Goal: Task Accomplishment & Management: Complete application form

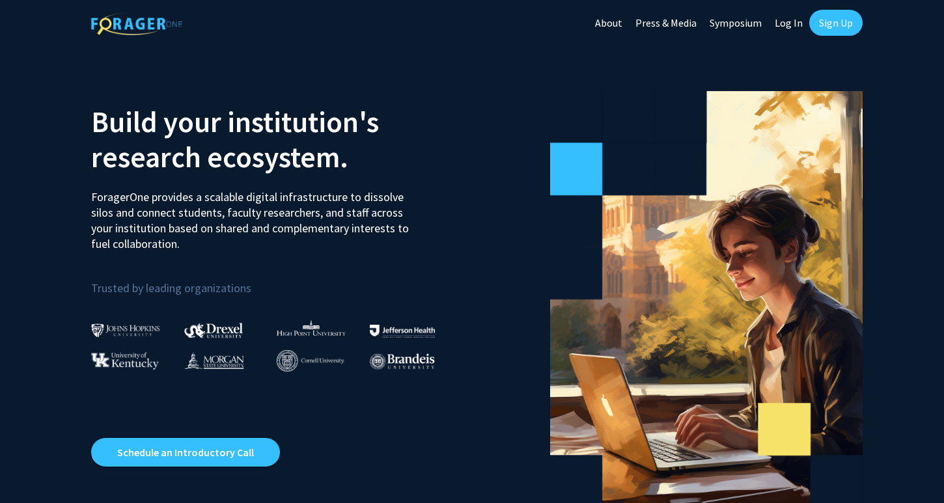
click at [790, 32] on link "Log In" at bounding box center [788, 23] width 41 height 46
select select
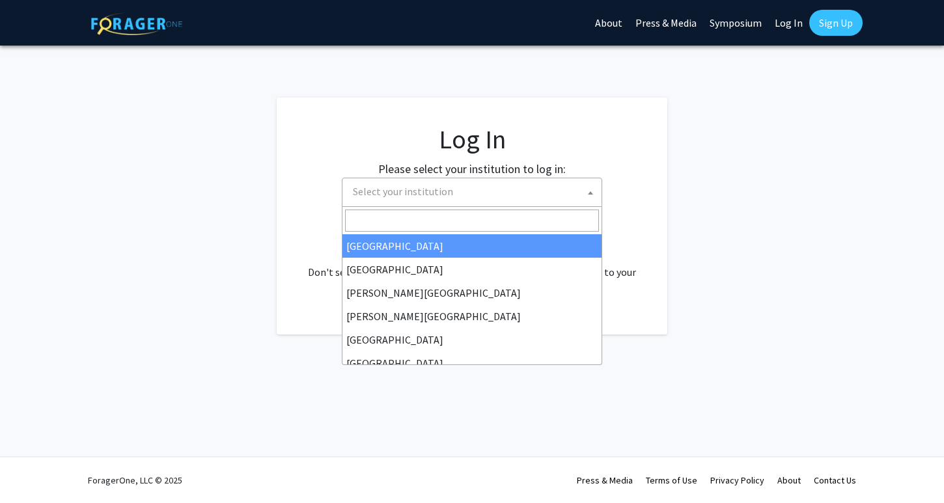
click at [449, 202] on span "Select your institution" at bounding box center [475, 191] width 254 height 27
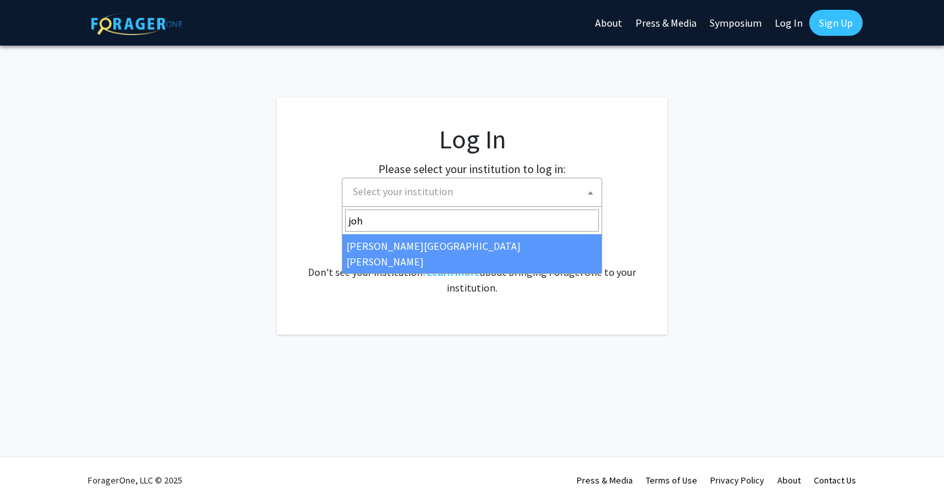
type input "joh"
select select "1"
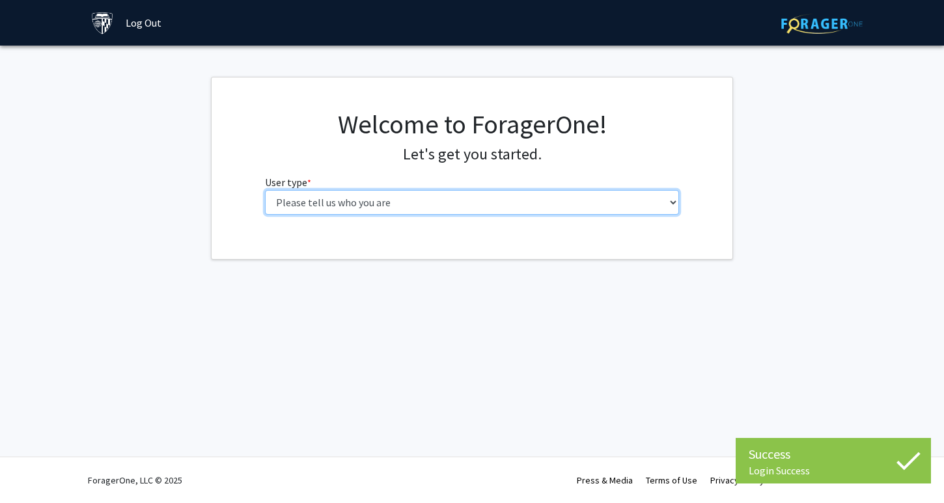
select select "1: undergrad"
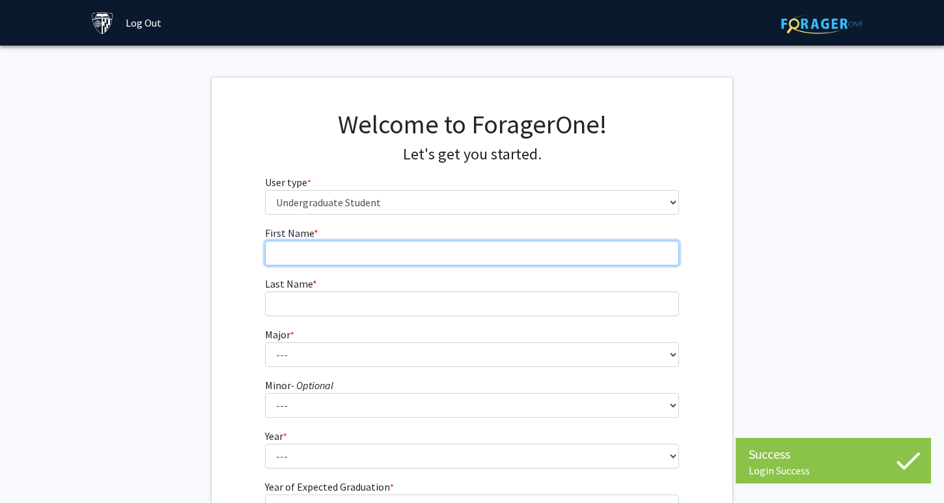
click at [411, 253] on input "First Name * required" at bounding box center [472, 253] width 415 height 25
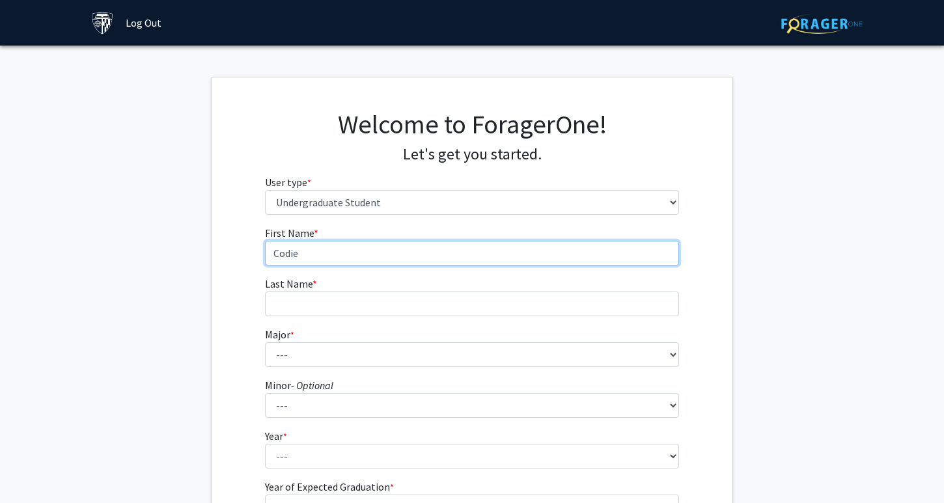
type input "Codie"
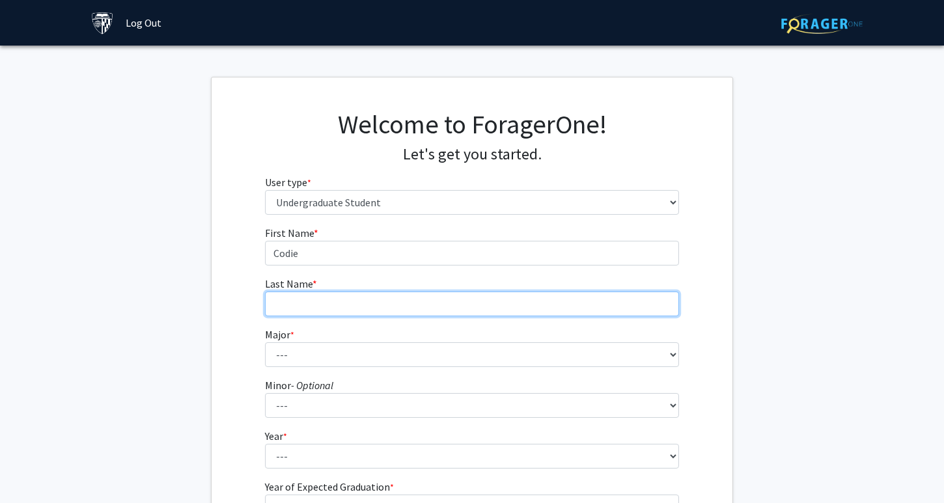
click at [357, 294] on input "Last Name * required" at bounding box center [472, 304] width 415 height 25
type input "Alberto"
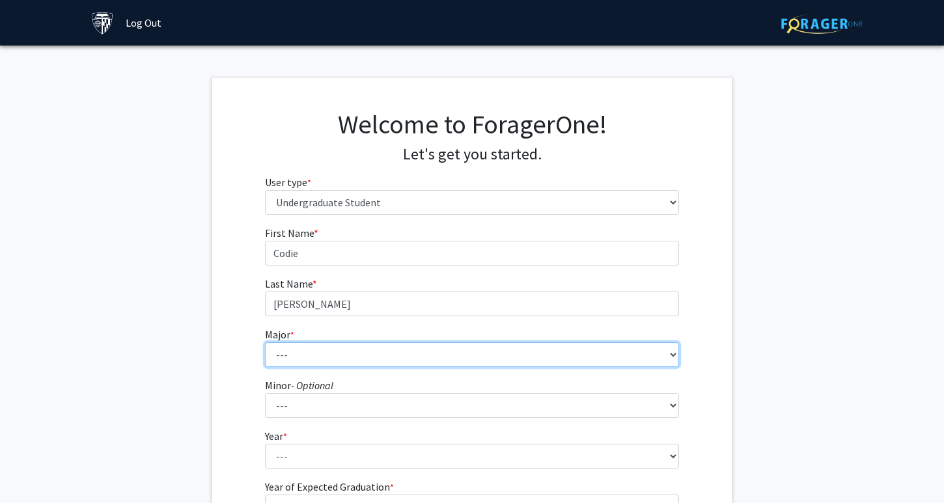
select select "41: 55"
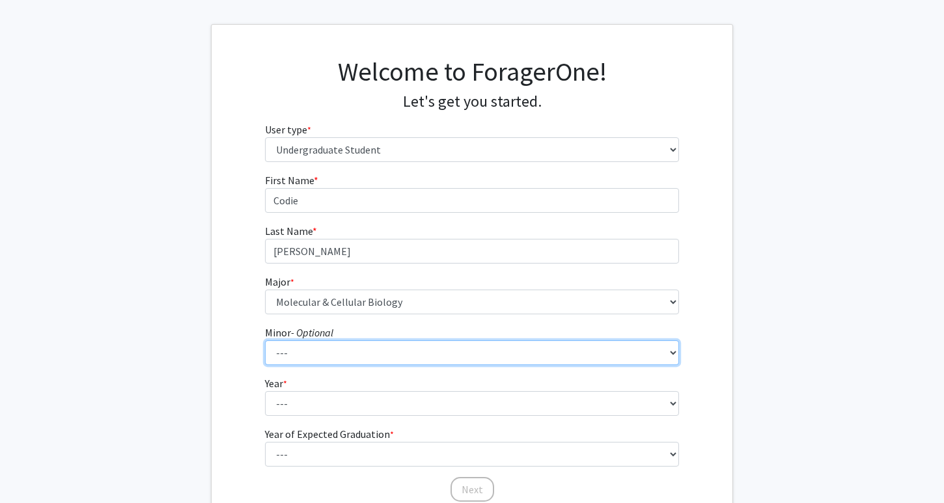
scroll to position [150, 0]
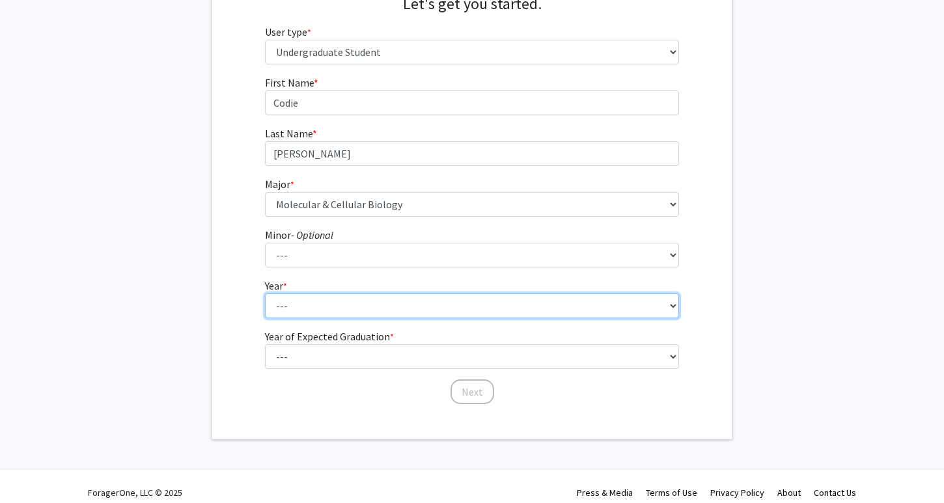
select select "1: first-year"
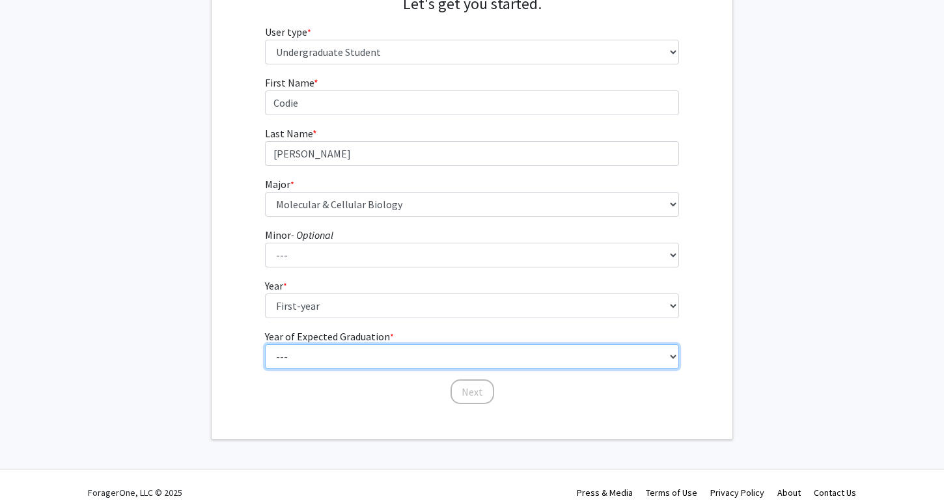
select select "5: 2029"
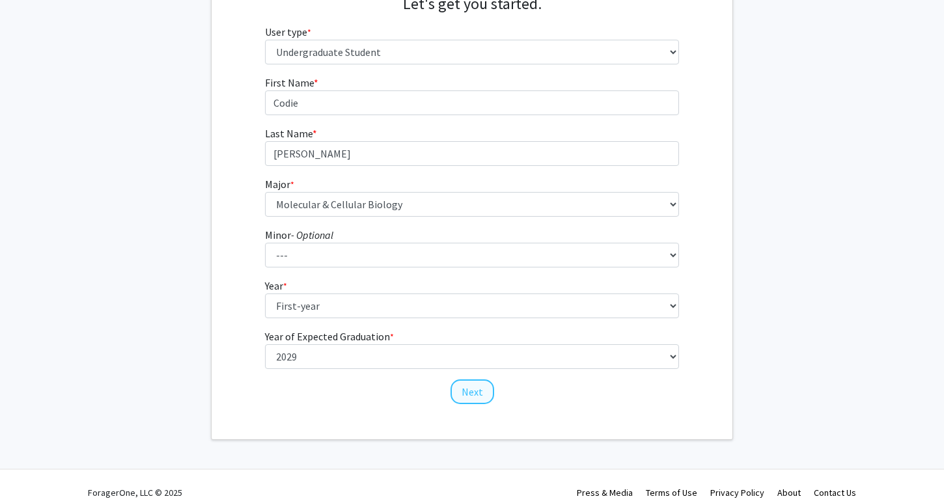
click at [478, 397] on button "Next" at bounding box center [472, 391] width 44 height 25
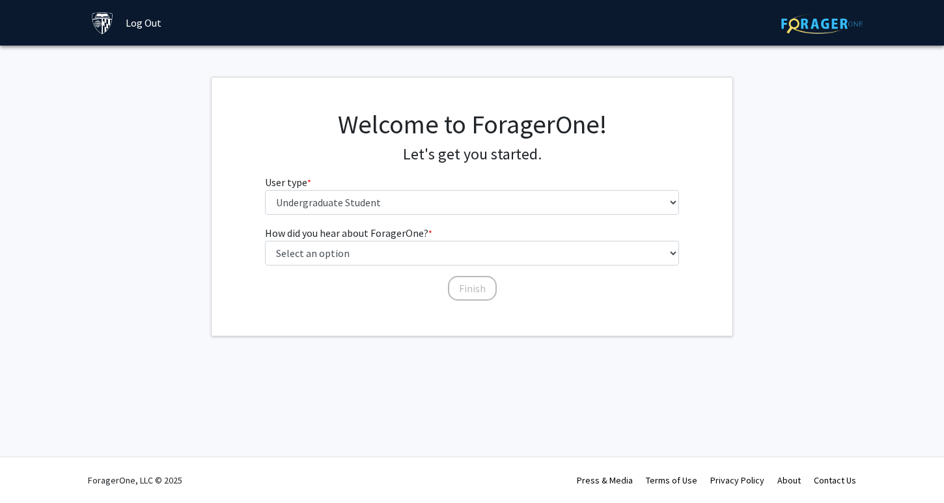
scroll to position [0, 0]
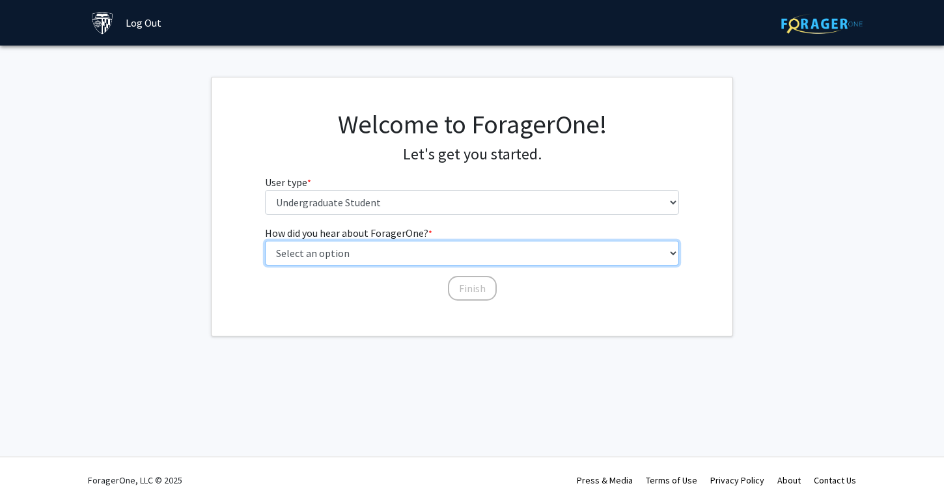
select select "3: university_website"
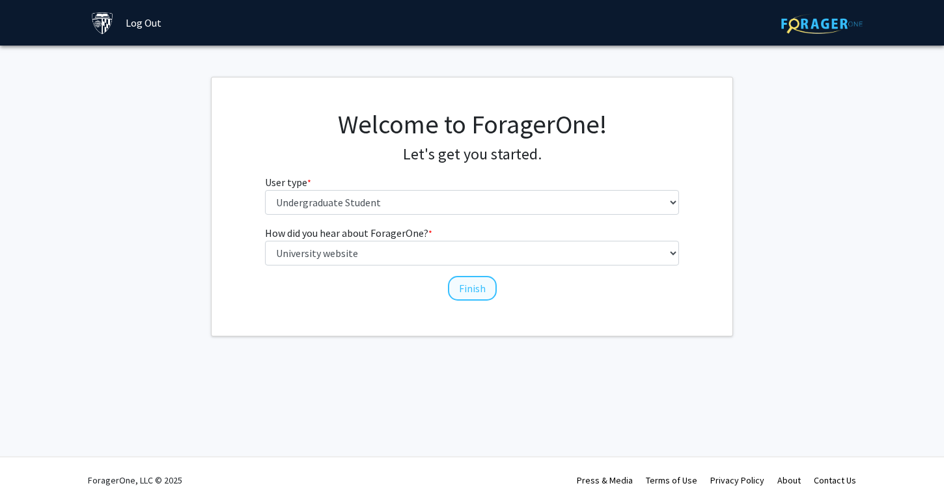
click at [477, 288] on button "Finish" at bounding box center [472, 288] width 49 height 25
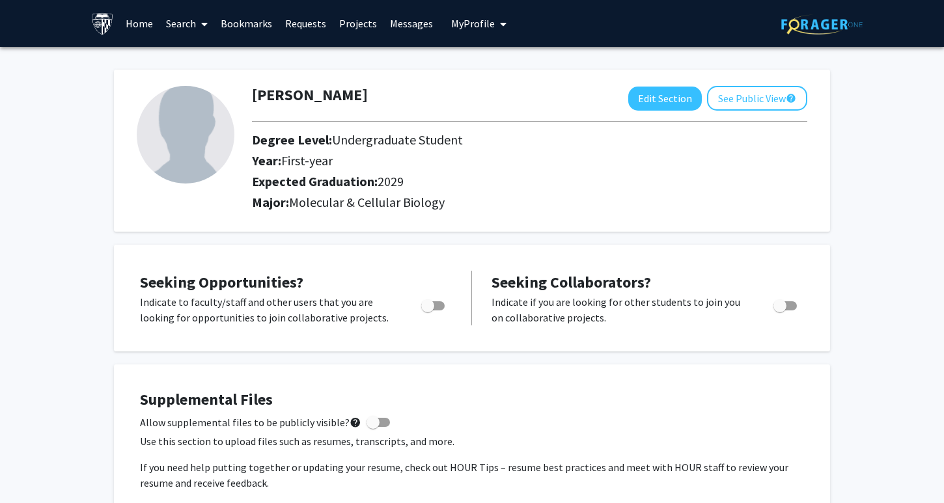
click at [172, 21] on link "Search" at bounding box center [186, 24] width 55 height 46
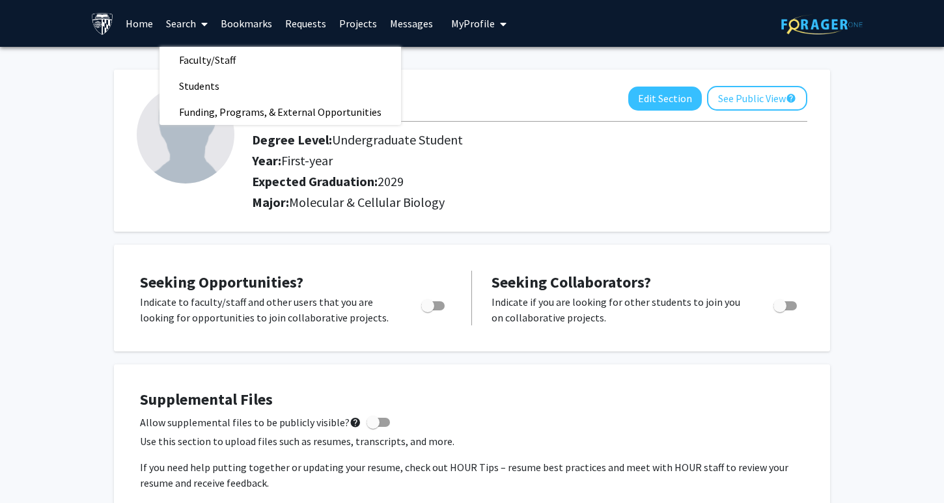
click at [147, 21] on link "Home" at bounding box center [139, 24] width 40 height 46
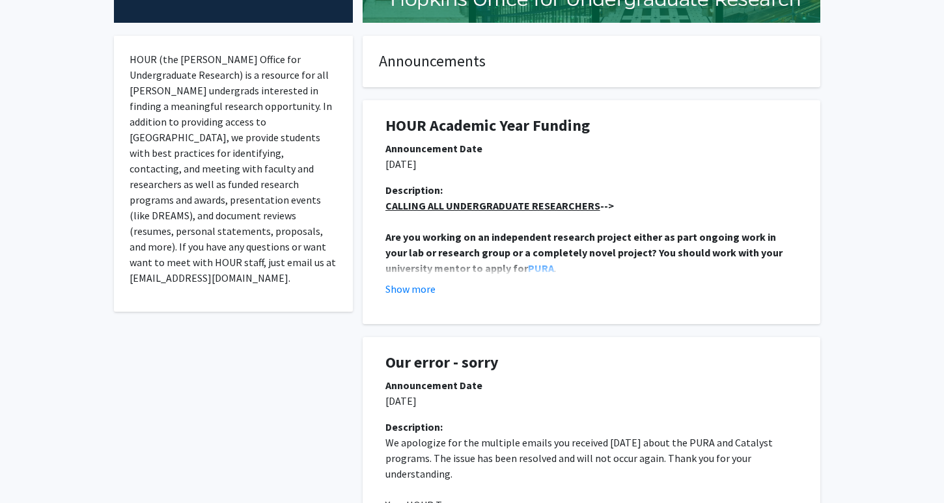
scroll to position [255, 0]
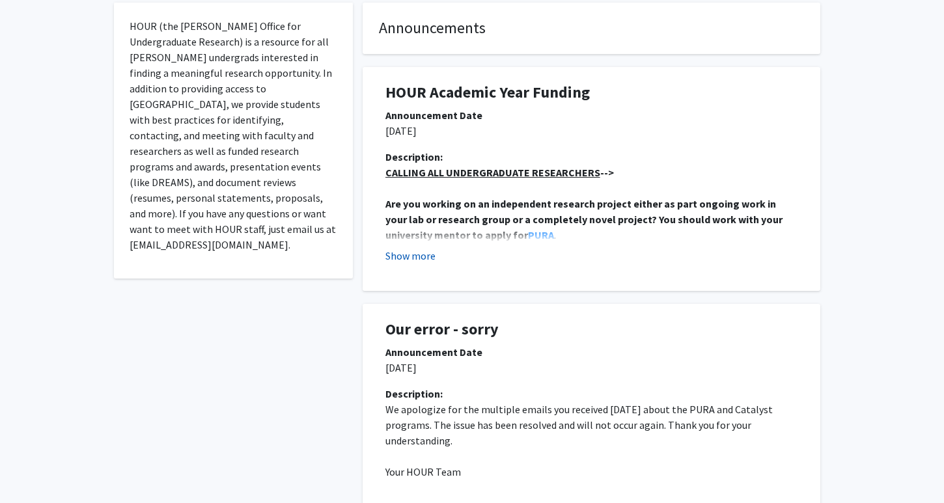
click at [428, 254] on button "Show more" at bounding box center [410, 256] width 50 height 16
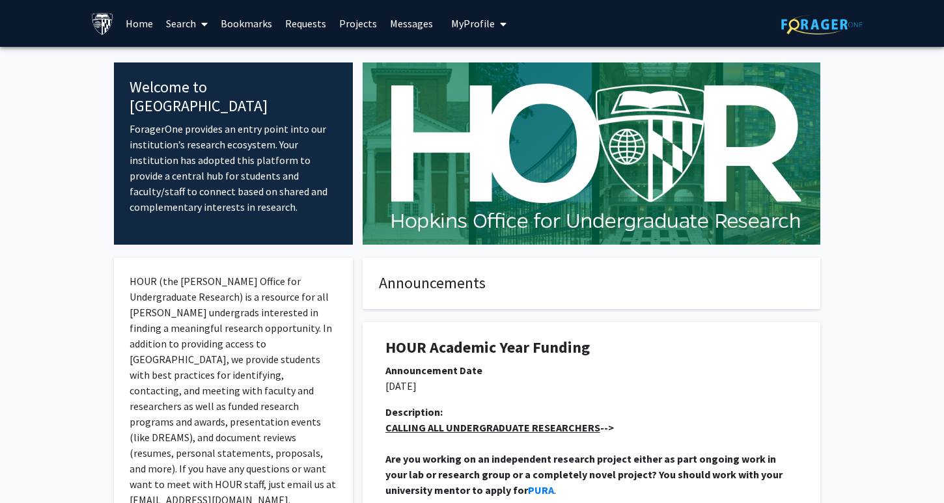
scroll to position [0, 0]
click at [363, 29] on link "Projects" at bounding box center [358, 24] width 51 height 46
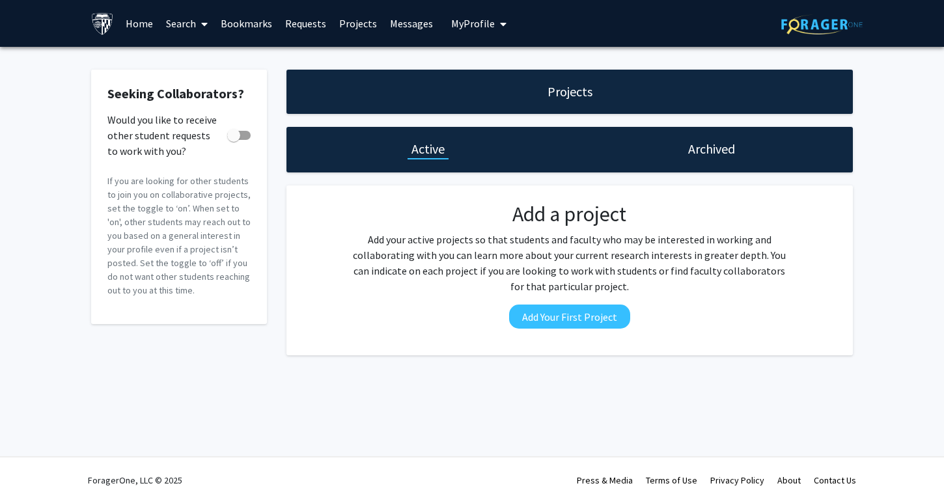
click at [199, 24] on span at bounding box center [202, 24] width 12 height 46
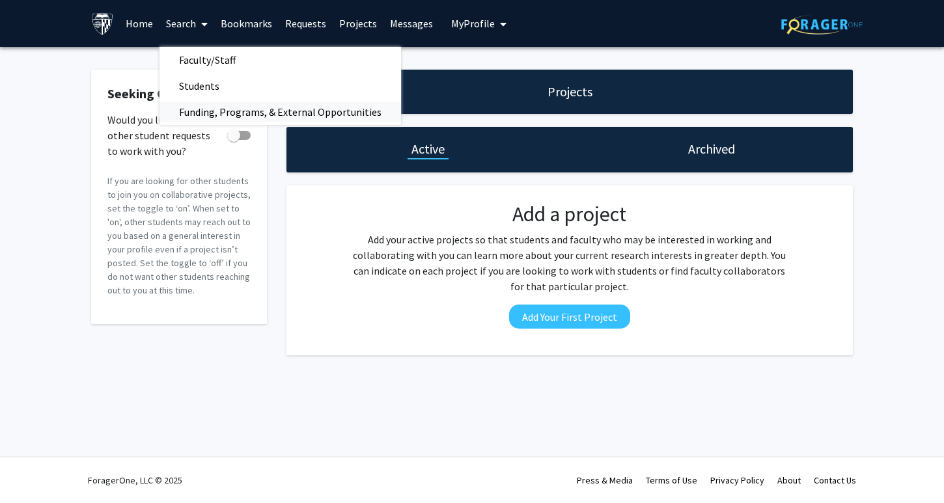
click at [210, 100] on span "Funding, Programs, & External Opportunities" at bounding box center [279, 112] width 241 height 26
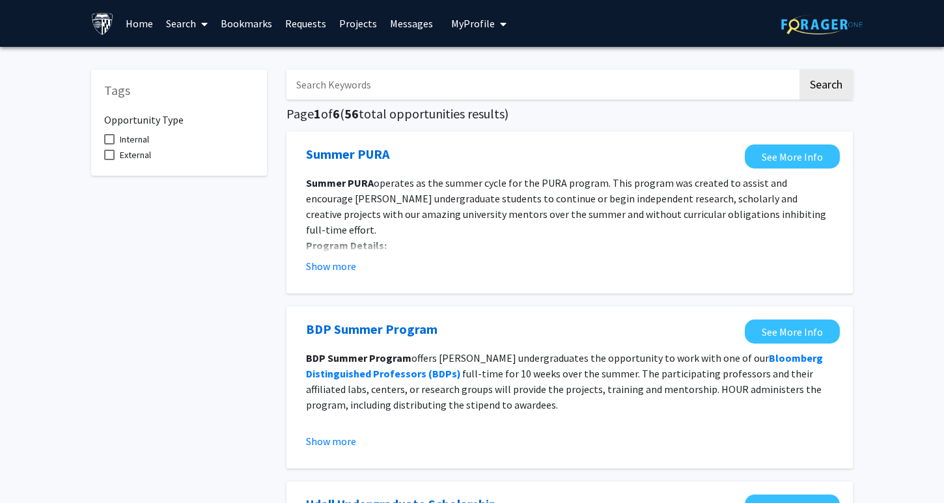
click at [360, 26] on link "Projects" at bounding box center [358, 24] width 51 height 46
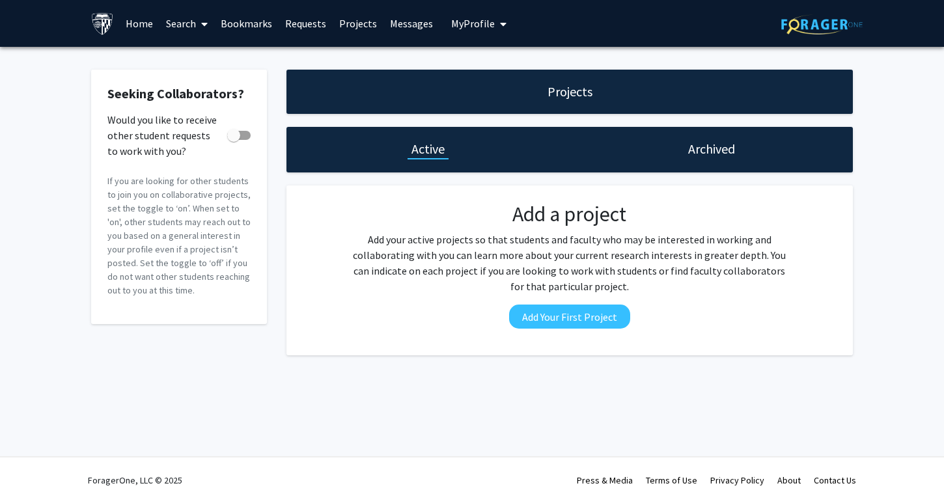
click at [307, 27] on link "Requests" at bounding box center [306, 24] width 54 height 46
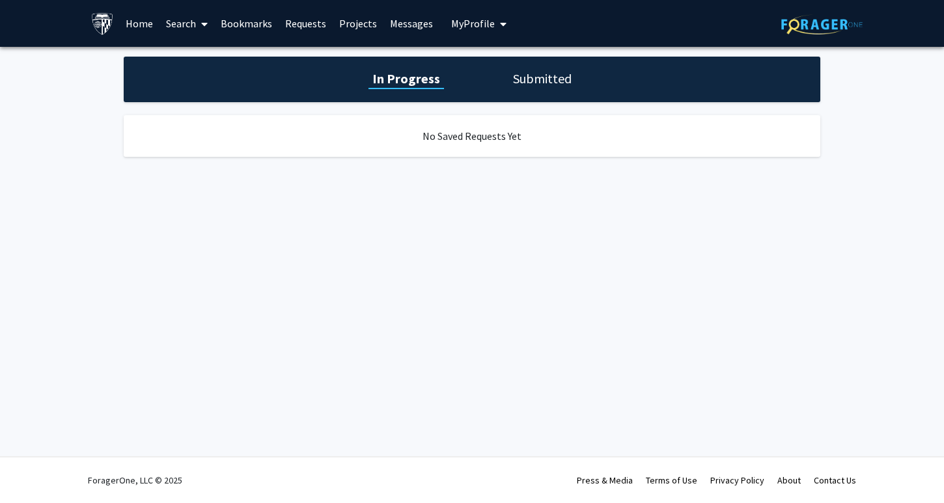
click at [262, 16] on link "Bookmarks" at bounding box center [246, 24] width 64 height 46
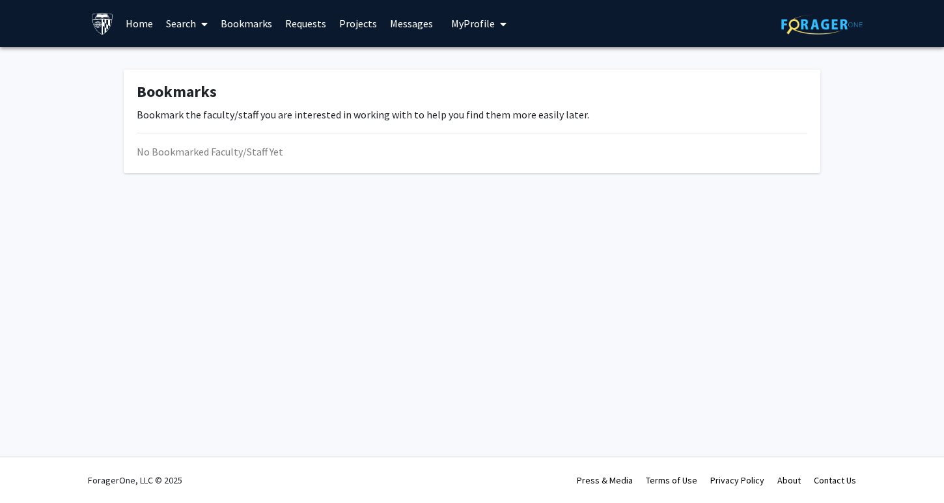
click at [154, 29] on link "Home" at bounding box center [139, 24] width 40 height 46
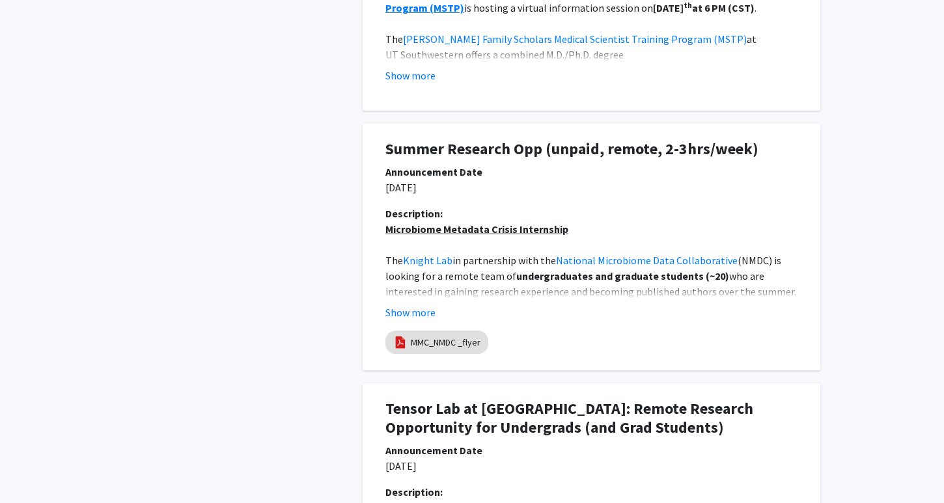
scroll to position [888, 0]
click at [456, 230] on u "Microbiome Metadata Crisis Internship" at bounding box center [476, 229] width 183 height 13
click at [457, 230] on u "Microbiome Metadata Crisis Internship" at bounding box center [476, 229] width 183 height 13
click at [429, 191] on p "06/10/2025" at bounding box center [591, 188] width 412 height 16
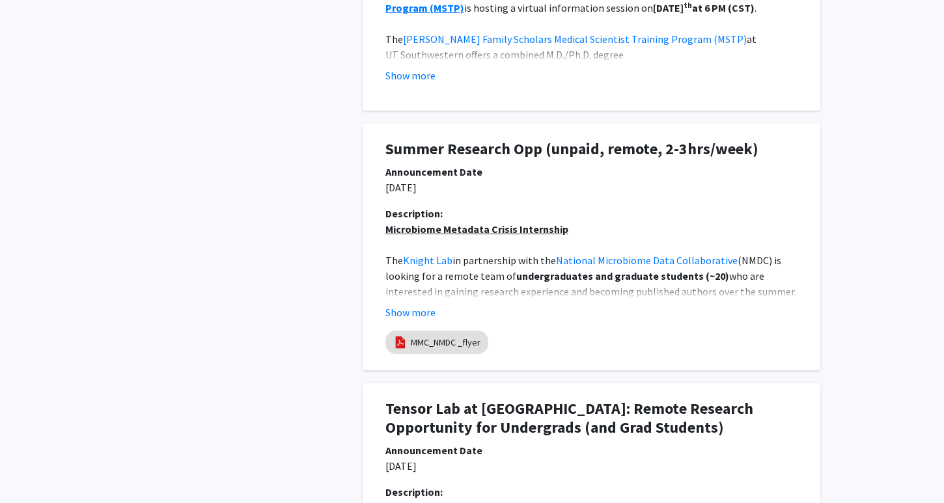
click at [429, 191] on p "06/10/2025" at bounding box center [591, 188] width 412 height 16
click at [421, 314] on button "Show more" at bounding box center [410, 313] width 50 height 16
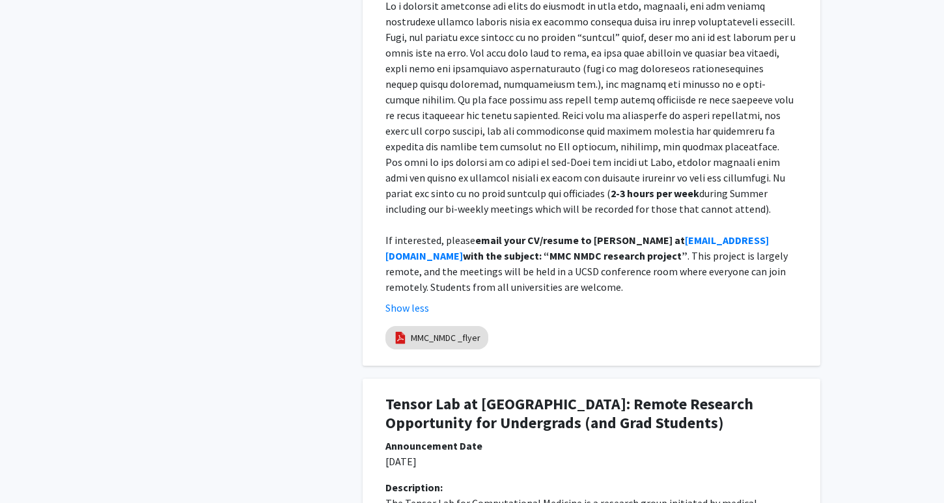
scroll to position [1525, 0]
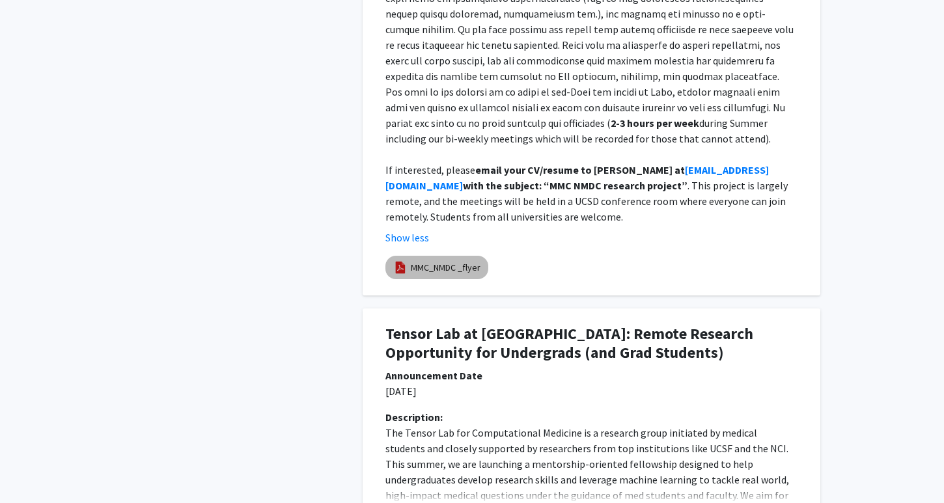
click at [452, 261] on link "MMC_NMDC _flyer" at bounding box center [446, 268] width 70 height 14
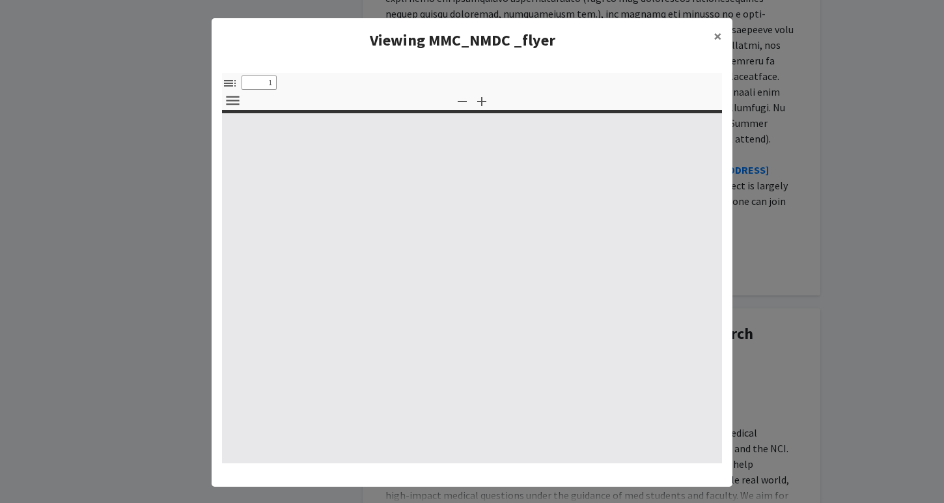
select select "custom"
type input "0"
select select "custom"
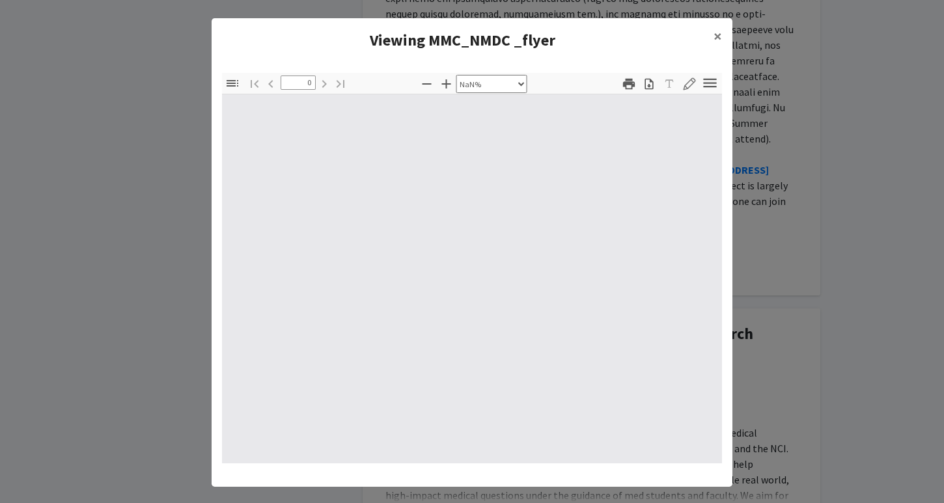
type input "1"
select select "auto"
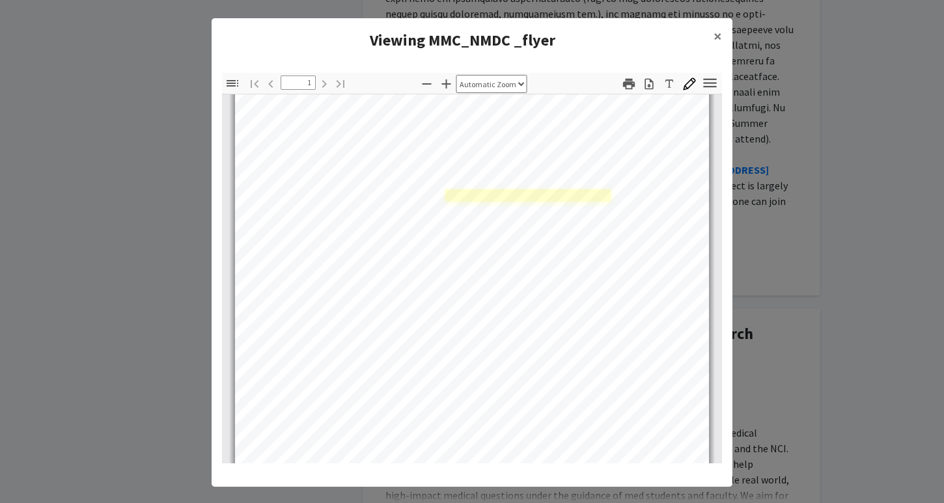
scroll to position [20, 0]
click at [717, 31] on span "×" at bounding box center [717, 36] width 8 height 20
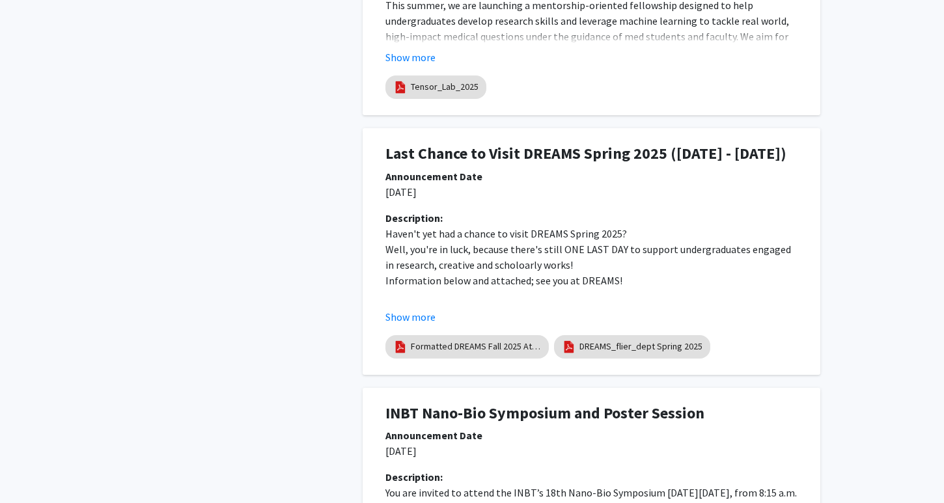
scroll to position [1957, 0]
